Goal: Information Seeking & Learning: Learn about a topic

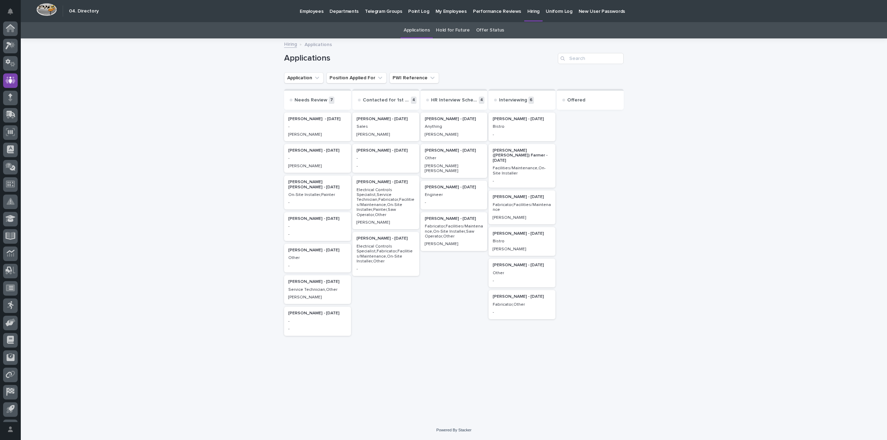
scroll to position [32, 0]
click at [329, 124] on div "-" at bounding box center [317, 126] width 59 height 6
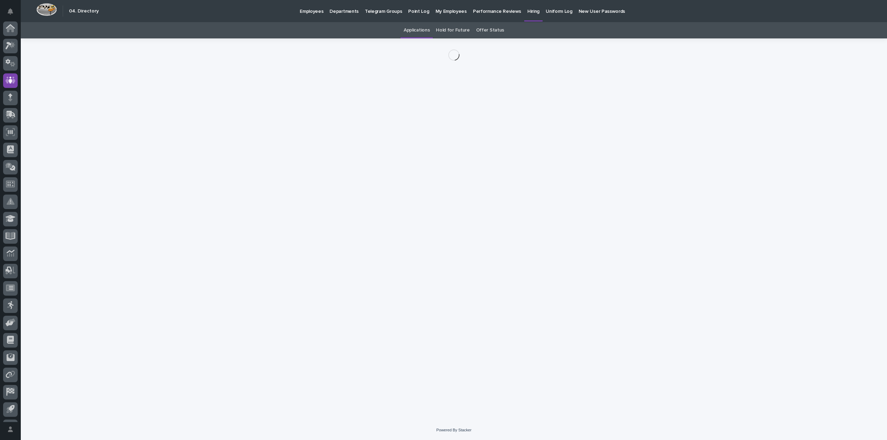
scroll to position [32, 0]
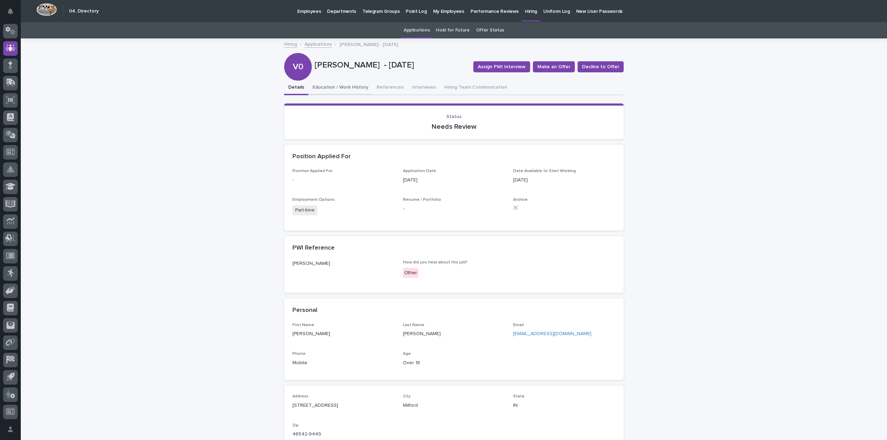
click at [342, 89] on button "Education / Work History" at bounding box center [340, 88] width 64 height 15
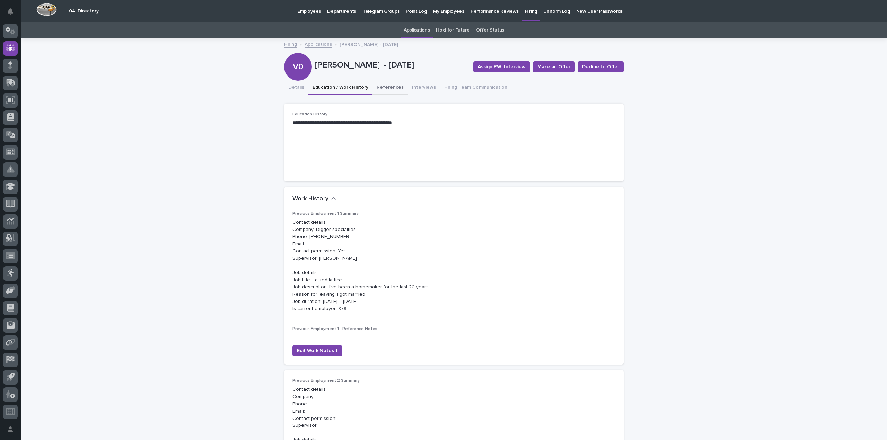
click at [388, 90] on button "References" at bounding box center [390, 88] width 35 height 15
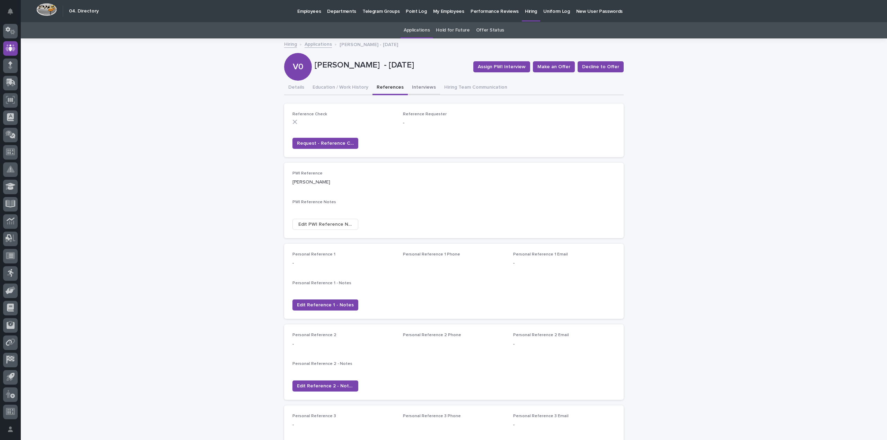
click at [420, 89] on button "Interviews" at bounding box center [424, 88] width 32 height 15
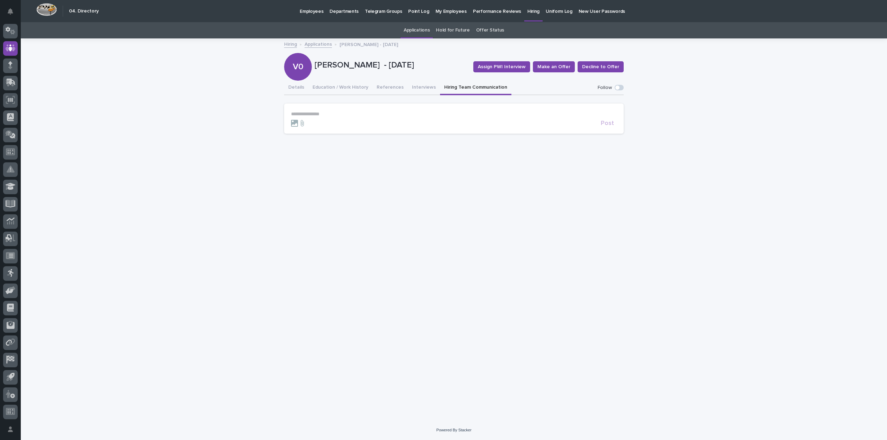
click at [449, 90] on button "Hiring Team Communication" at bounding box center [475, 88] width 71 height 15
click at [294, 86] on button "Details" at bounding box center [296, 88] width 24 height 15
